Goal: Check status: Check status

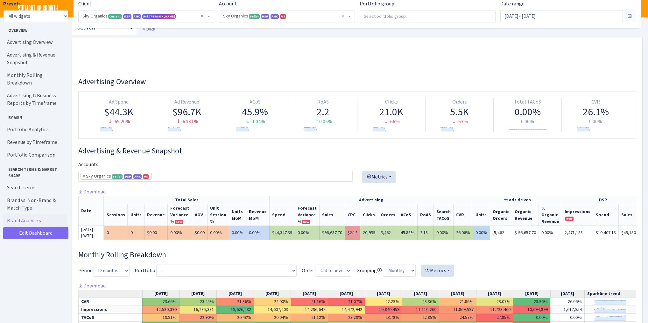
select select "[CREDIT_CARD_NUMBER]"
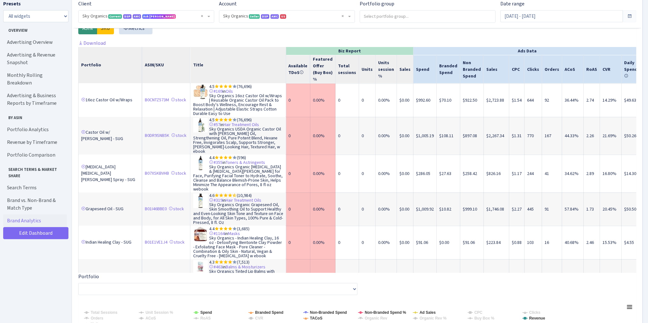
scroll to position [0, 127]
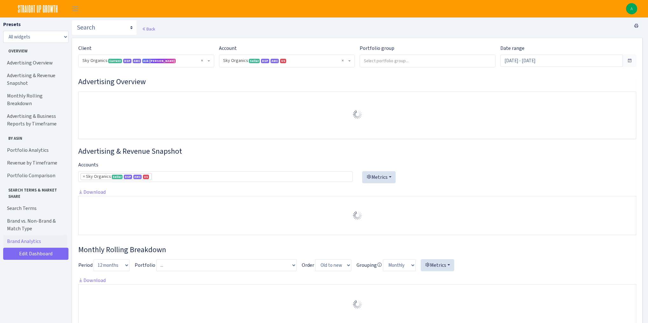
select select "[CREDIT_CARD_NUMBER]"
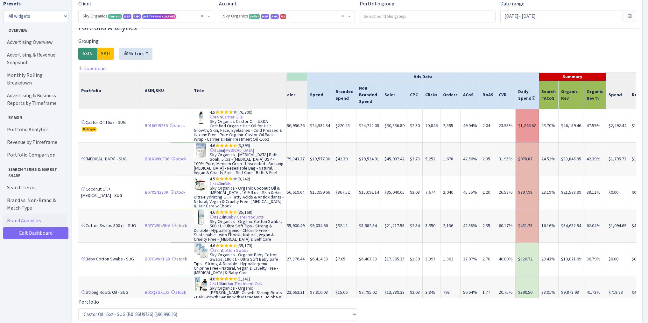
scroll to position [0, 142]
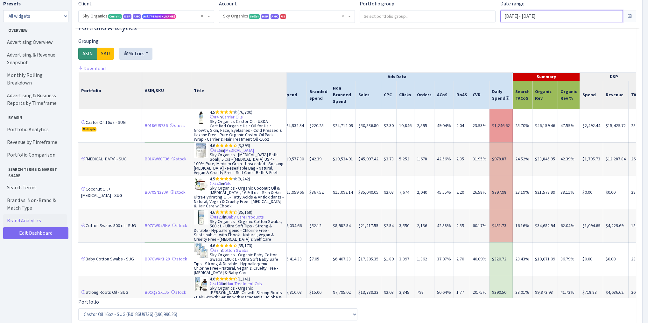
click at [531, 17] on input "Sep 1, 2025 - Sep 21, 2025" at bounding box center [561, 16] width 122 height 12
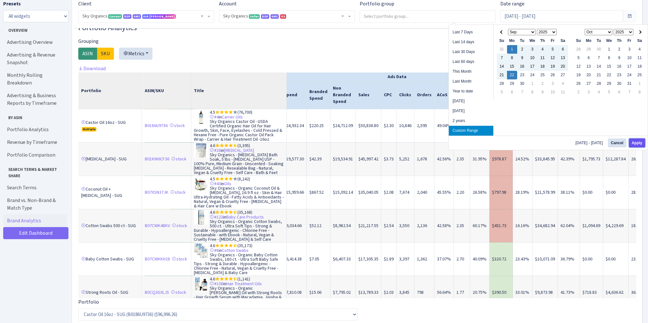
click at [633, 143] on button "Apply" at bounding box center [637, 143] width 16 height 9
type input "Sep 1, 2025 - Sep 22, 2025"
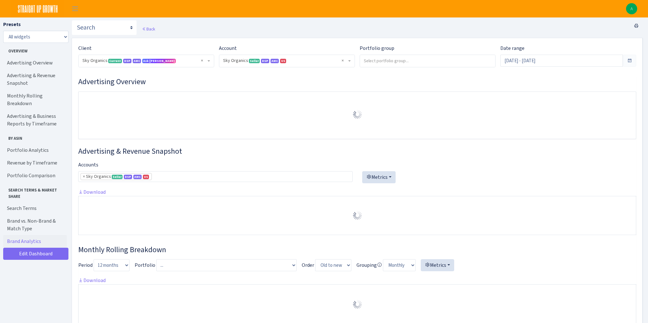
select select "[CREDIT_CARD_NUMBER]"
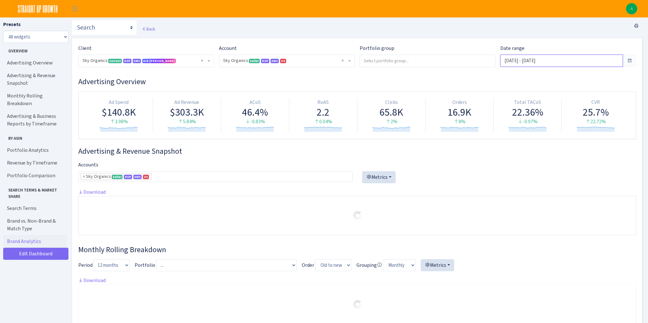
click at [539, 60] on input "Sep 1, 2025 - Sep 22, 2025" at bounding box center [561, 61] width 122 height 12
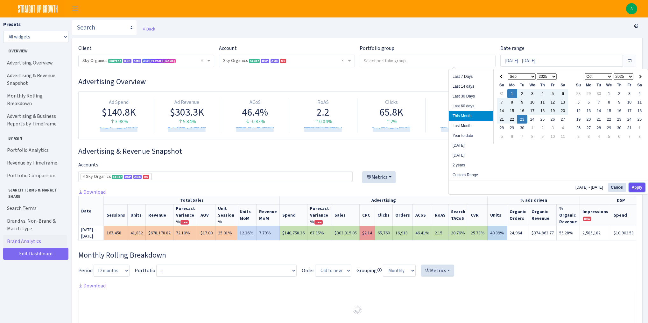
click at [640, 186] on button "Apply" at bounding box center [637, 187] width 16 height 9
type input "[DATE] - [DATE]"
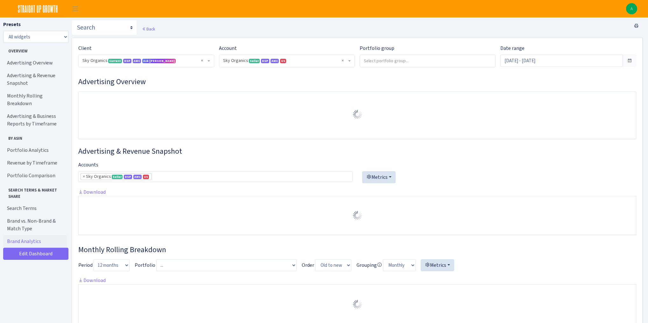
select select "[CREDIT_CARD_NUMBER]"
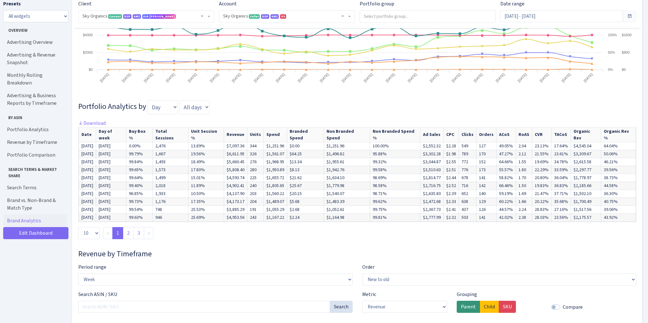
scroll to position [1298, 0]
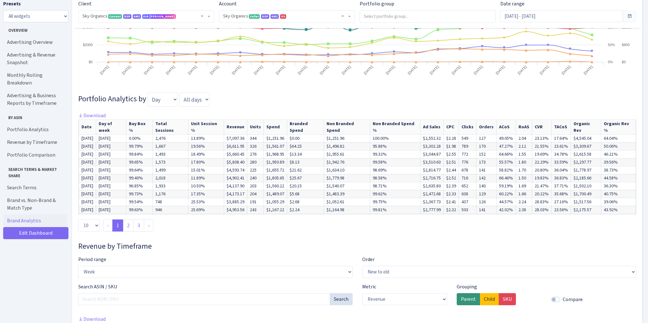
click at [445, 237] on div "10 25 50 100 All ‹ 1 2 3 ›" at bounding box center [357, 228] width 558 height 17
